Goal: Find specific page/section: Find specific page/section

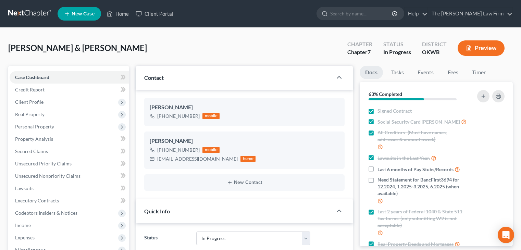
select select "4"
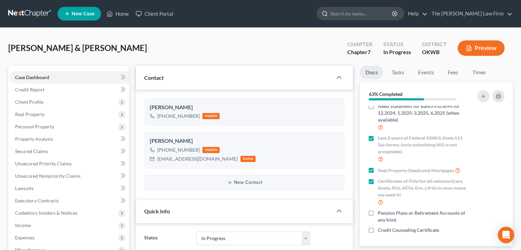
click at [357, 11] on input "search" at bounding box center [362, 13] width 63 height 13
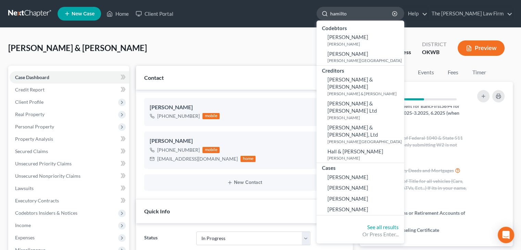
type input "[PERSON_NAME]"
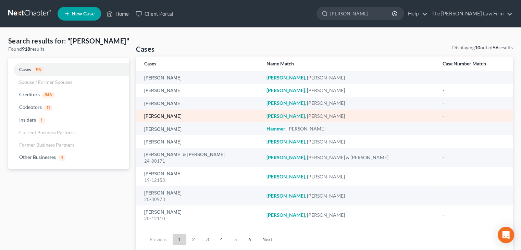
click at [180, 118] on link "[PERSON_NAME]" at bounding box center [162, 116] width 37 height 5
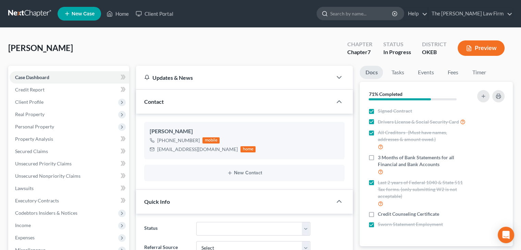
click at [373, 15] on input "search" at bounding box center [362, 13] width 63 height 13
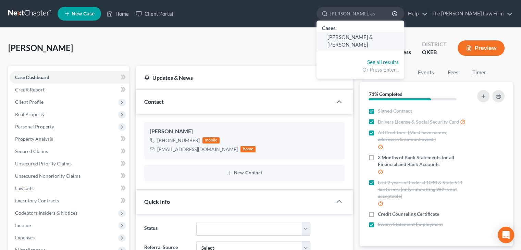
type input "[PERSON_NAME], as"
click at [391, 41] on link "[PERSON_NAME] & [PERSON_NAME]" at bounding box center [361, 41] width 88 height 18
select select "1"
